Goal: Task Accomplishment & Management: Use online tool/utility

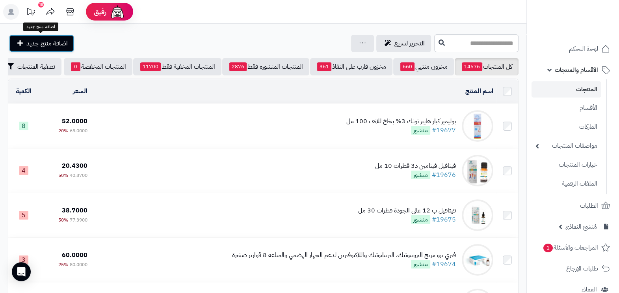
click at [45, 48] on link "اضافة منتج جديد" at bounding box center [41, 43] width 65 height 17
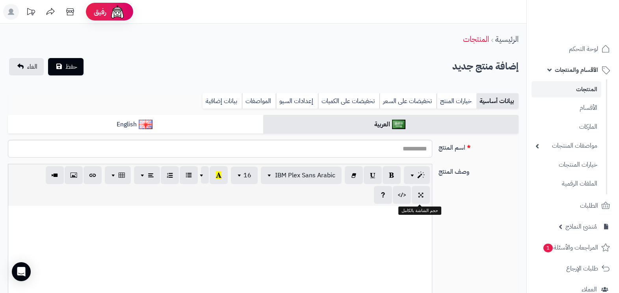
select select
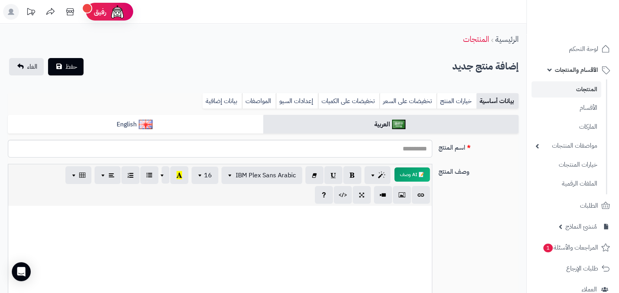
click at [575, 69] on span "الأقسام والمنتجات" at bounding box center [576, 69] width 43 height 11
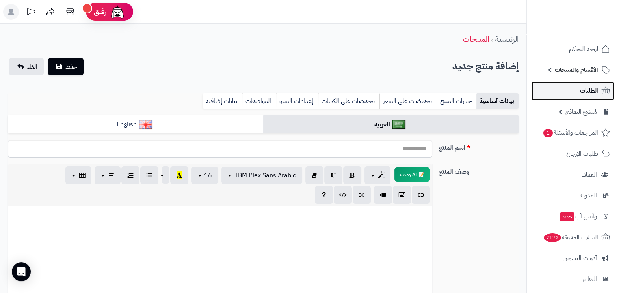
click at [587, 85] on span "الطلبات" at bounding box center [589, 90] width 18 height 11
